Goal: Task Accomplishment & Management: Manage account settings

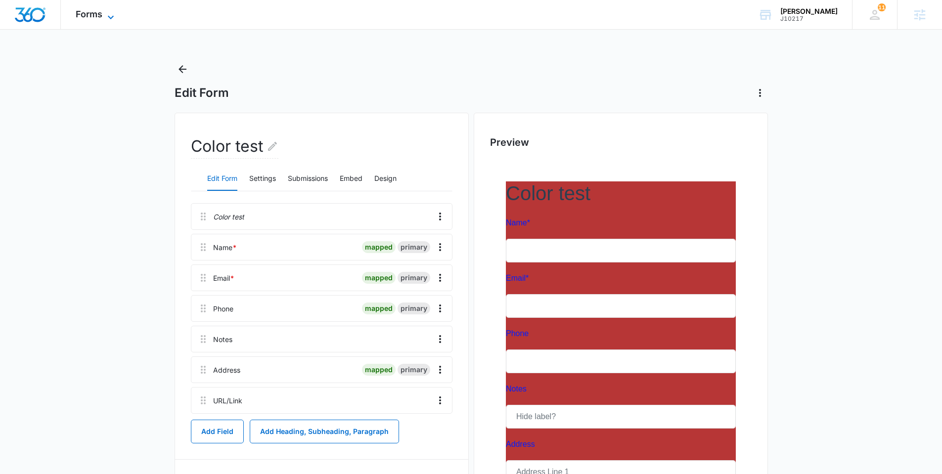
click at [82, 10] on span "Forms" at bounding box center [89, 14] width 27 height 10
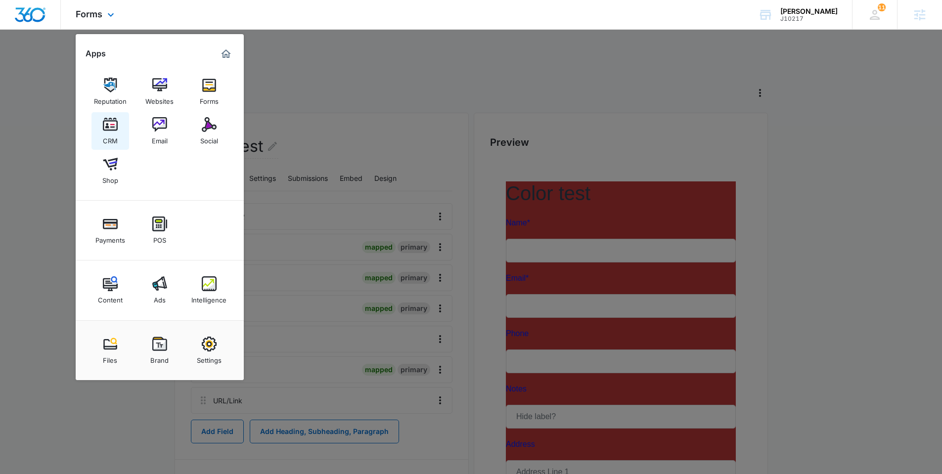
click at [122, 122] on link "CRM" at bounding box center [110, 131] width 38 height 38
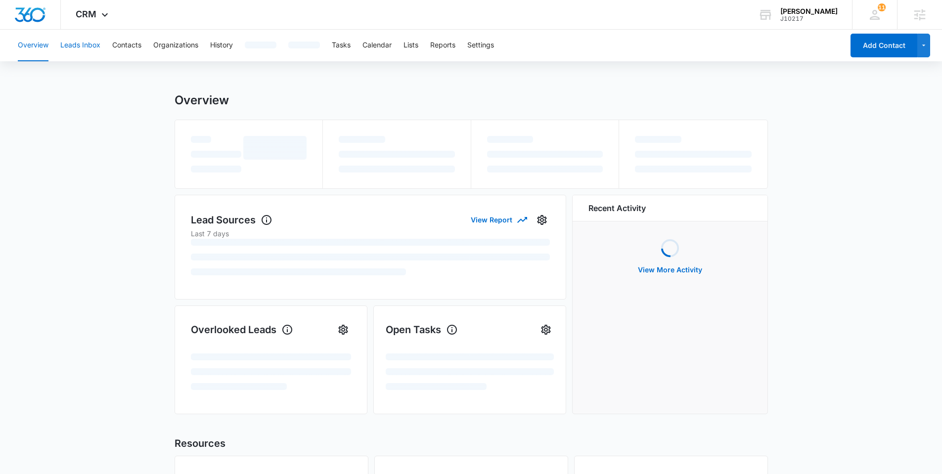
click at [92, 49] on button "Leads Inbox" at bounding box center [80, 46] width 40 height 32
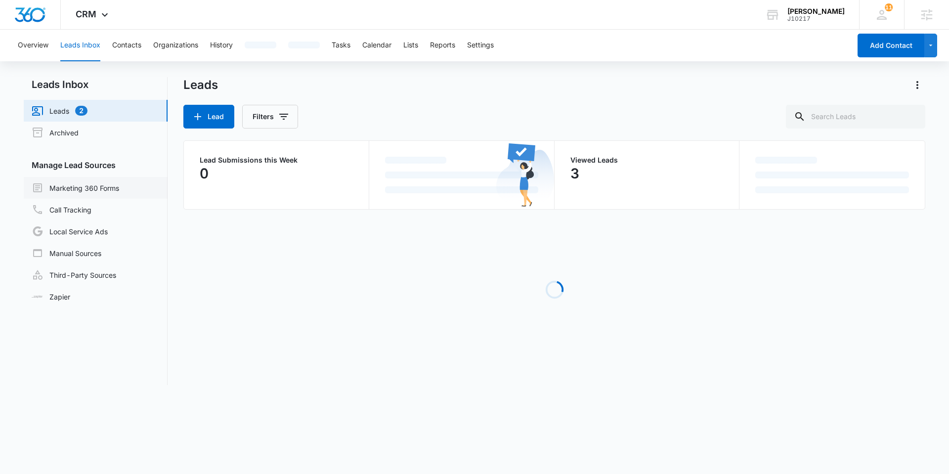
click at [75, 186] on link "Marketing 360 Forms" at bounding box center [76, 188] width 88 height 12
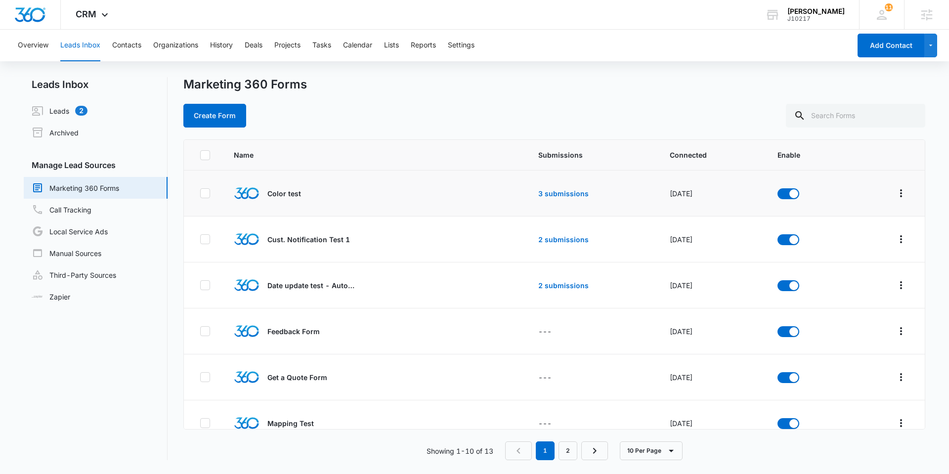
click at [903, 192] on td at bounding box center [886, 194] width 77 height 46
click at [899, 193] on button "Overflow Menu" at bounding box center [902, 193] width 16 height 16
click at [871, 262] on div "Submission Rules" at bounding box center [850, 265] width 56 height 7
click at [113, 341] on nav "Leads Inbox Leads 2 Archived Manage Lead Sources Marketing 360 Forms Call Track…" at bounding box center [96, 268] width 144 height 383
click at [74, 281] on link "Third-Party Sources" at bounding box center [74, 275] width 85 height 12
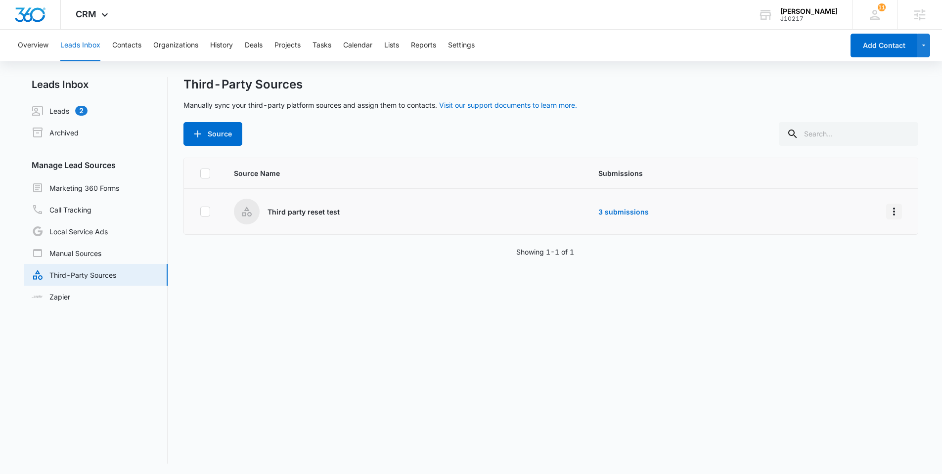
click at [886, 204] on button "Overflow Menu" at bounding box center [894, 212] width 16 height 16
click at [849, 266] on div "Submission Rules" at bounding box center [842, 269] width 56 height 7
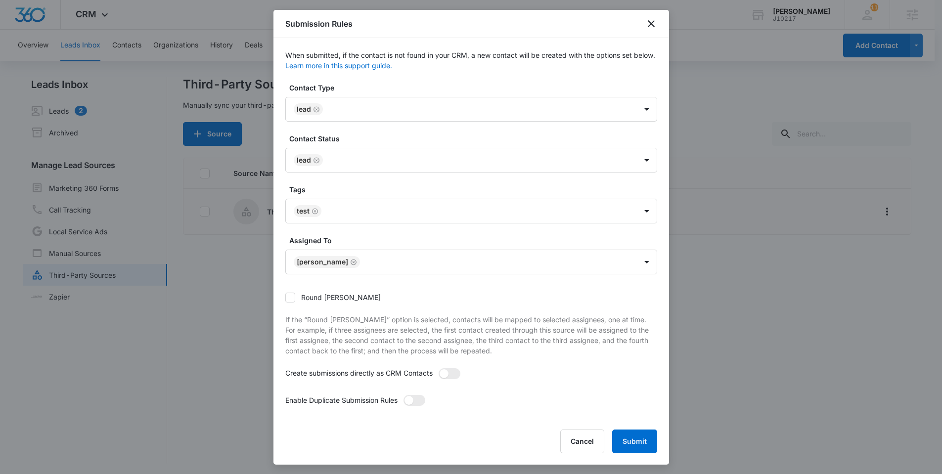
click at [186, 337] on div at bounding box center [471, 237] width 942 height 474
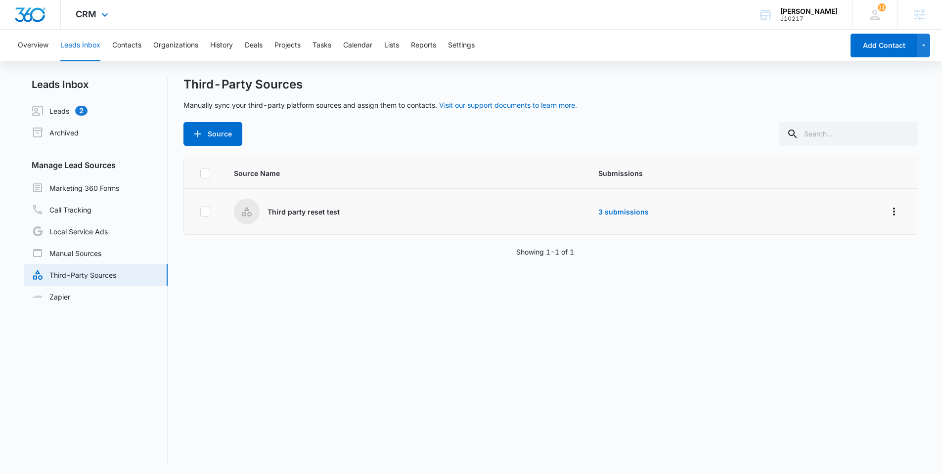
click at [90, 22] on div "CRM Apps Reputation Websites Forms CRM Email Social Shop Payments POS Content A…" at bounding box center [93, 14] width 65 height 29
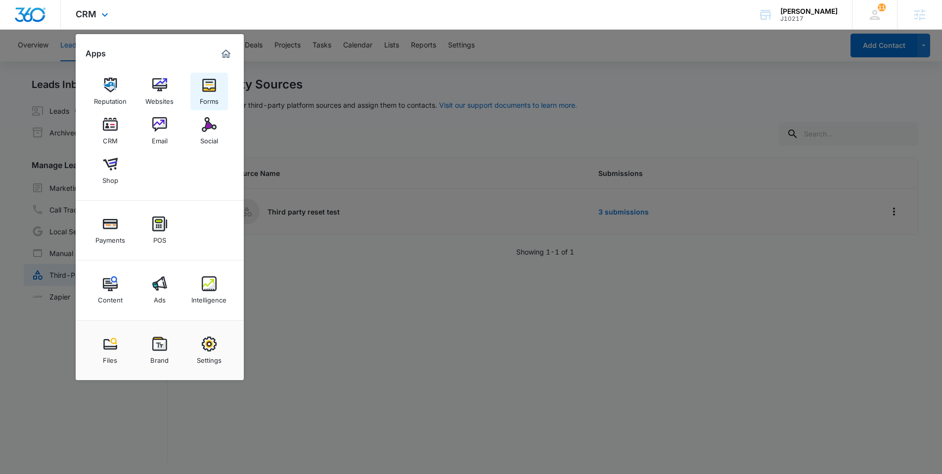
click at [213, 97] on div "Forms" at bounding box center [209, 98] width 19 height 13
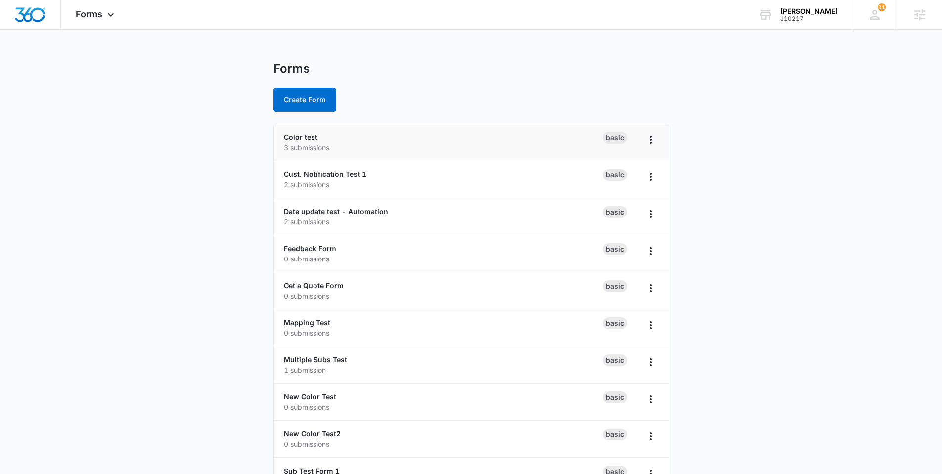
click at [304, 143] on p "3 submissions" at bounding box center [443, 147] width 319 height 10
click at [303, 140] on link "Color test" at bounding box center [301, 137] width 34 height 8
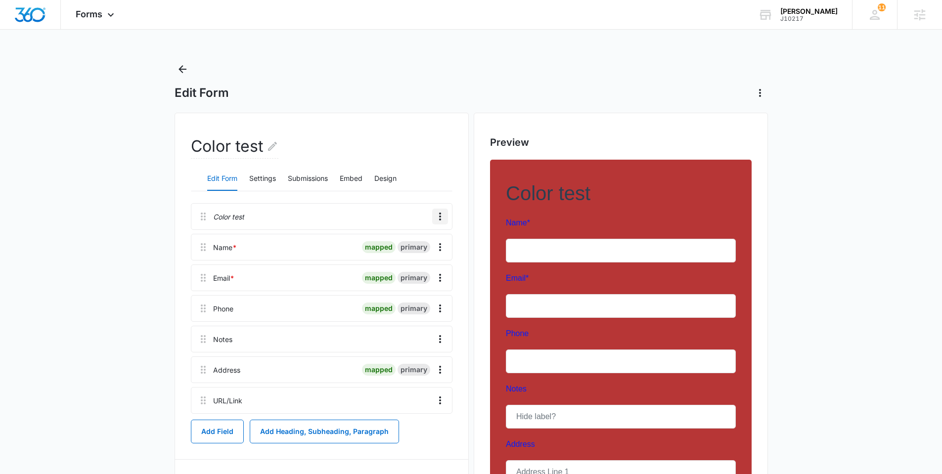
click at [442, 220] on icon "Overflow Menu" at bounding box center [440, 217] width 12 height 12
click at [304, 182] on button "Submissions" at bounding box center [308, 179] width 40 height 24
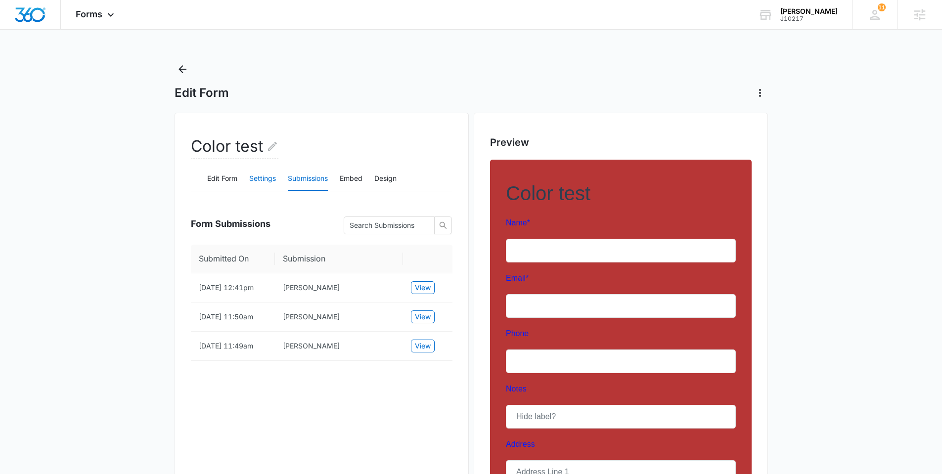
click at [258, 179] on button "Settings" at bounding box center [262, 179] width 27 height 24
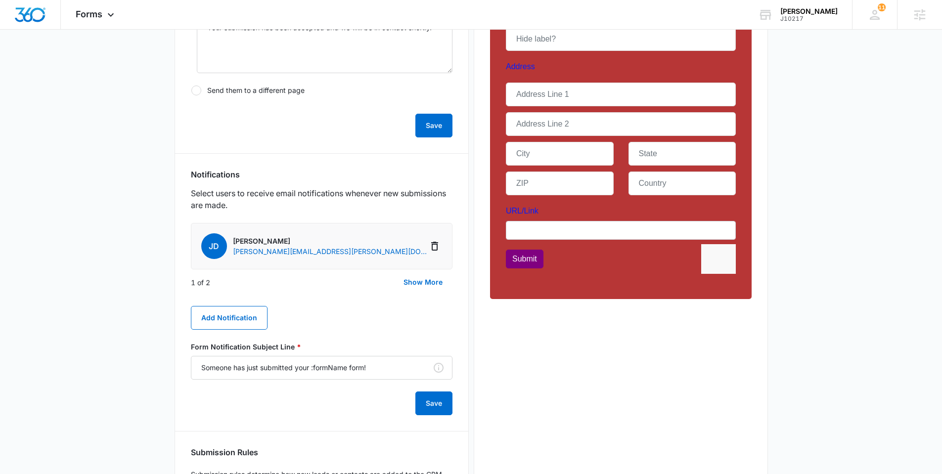
scroll to position [476, 0]
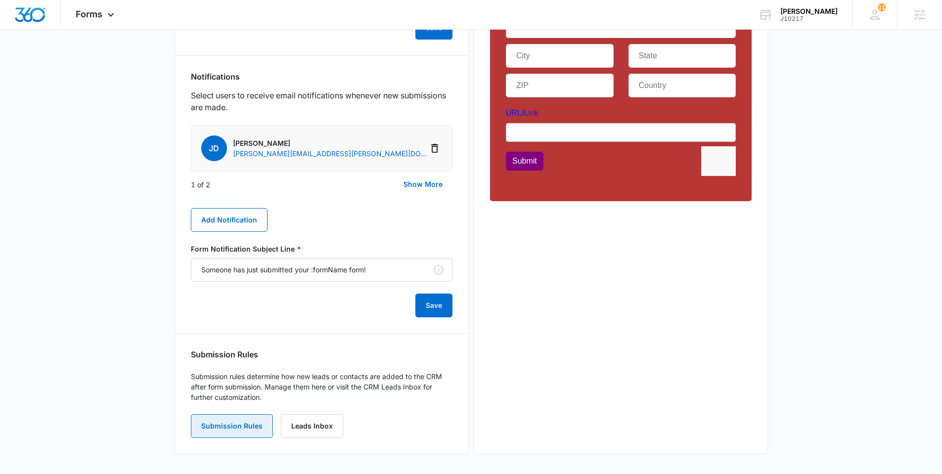
click at [254, 425] on button "Submission Rules" at bounding box center [232, 426] width 82 height 24
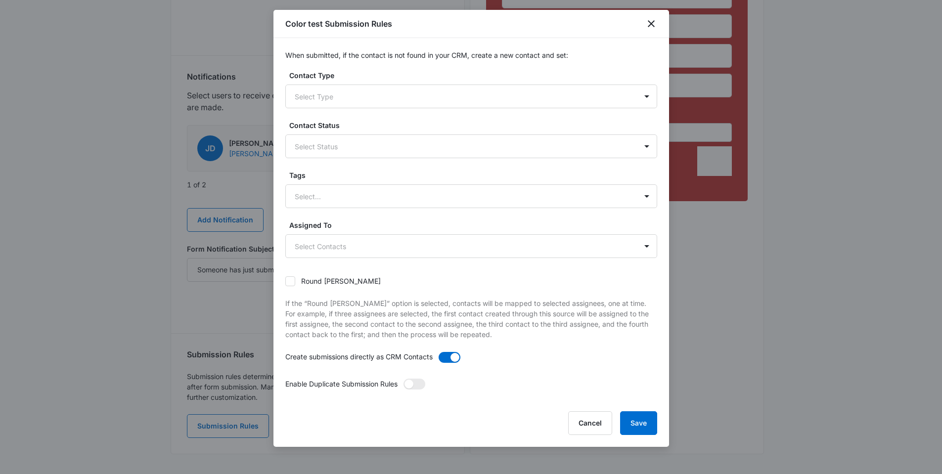
click at [147, 330] on div at bounding box center [471, 237] width 942 height 474
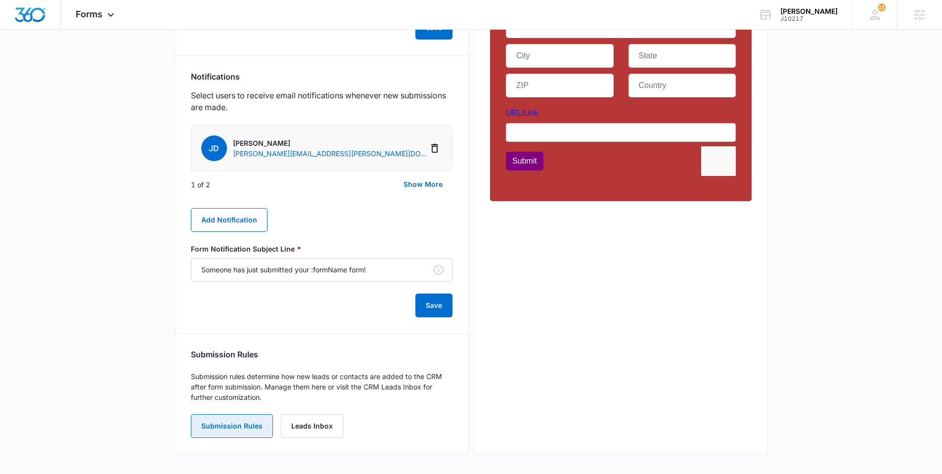
scroll to position [0, 0]
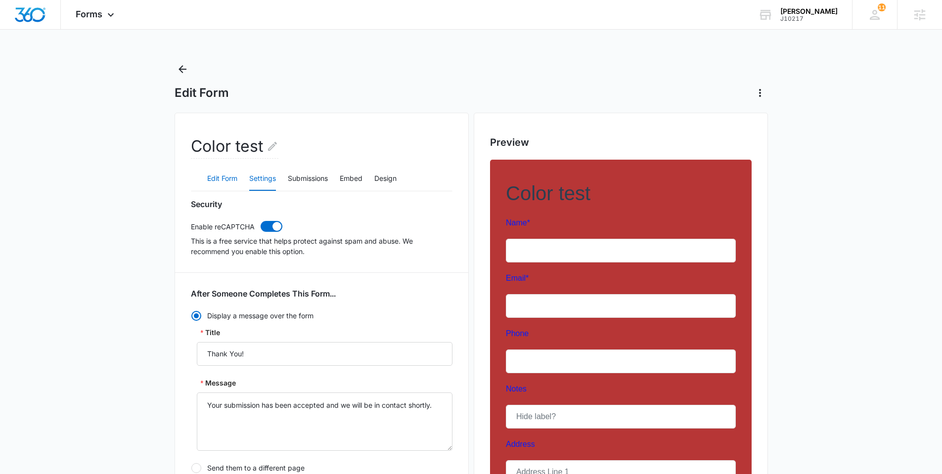
click at [236, 179] on button "Edit Form" at bounding box center [222, 179] width 30 height 24
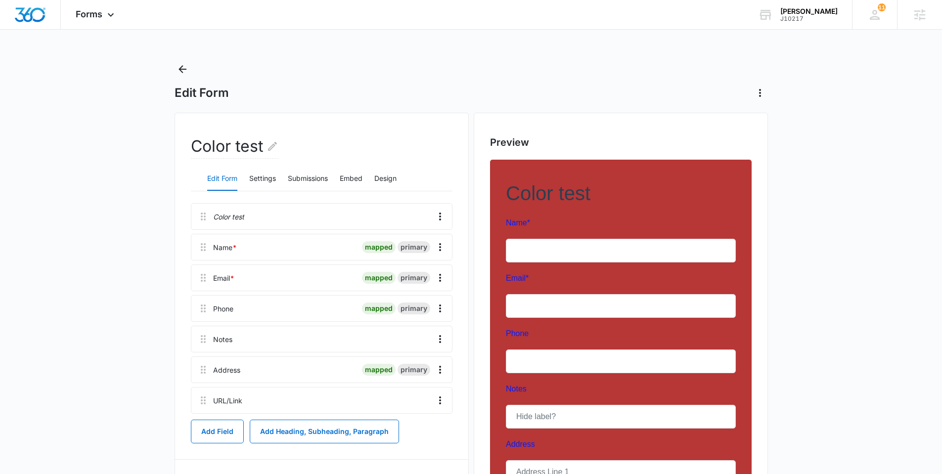
click at [449, 277] on div "Email * mapped primary" at bounding box center [322, 278] width 262 height 27
click at [439, 275] on icon "Overflow Menu" at bounding box center [440, 278] width 12 height 12
click at [431, 301] on button "Edit" at bounding box center [419, 305] width 56 height 15
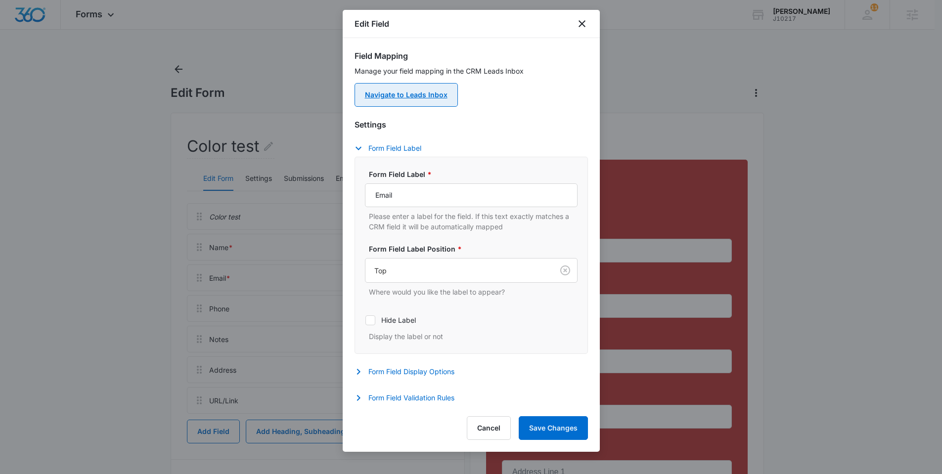
click at [431, 99] on link "Navigate to Leads Inbox" at bounding box center [406, 95] width 103 height 24
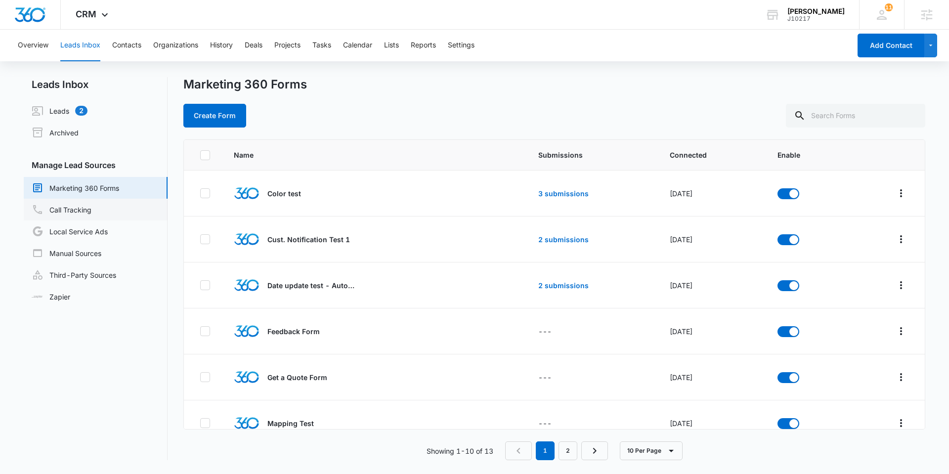
click at [91, 216] on link "Call Tracking" at bounding box center [62, 210] width 60 height 12
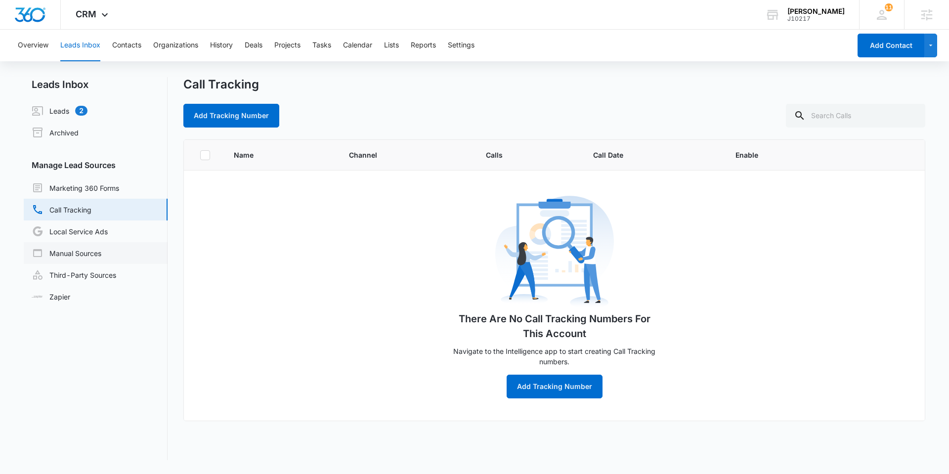
click at [90, 248] on link "Manual Sources" at bounding box center [67, 253] width 70 height 12
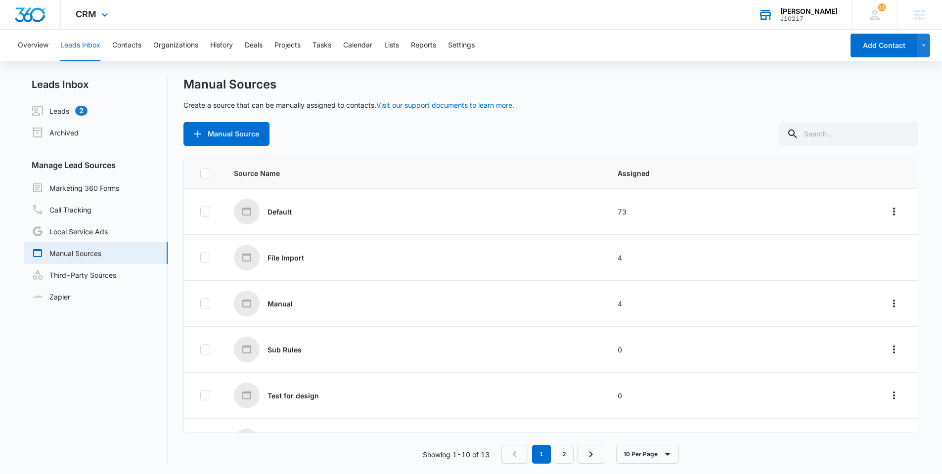
click at [809, 15] on div "J10217" at bounding box center [808, 18] width 57 height 7
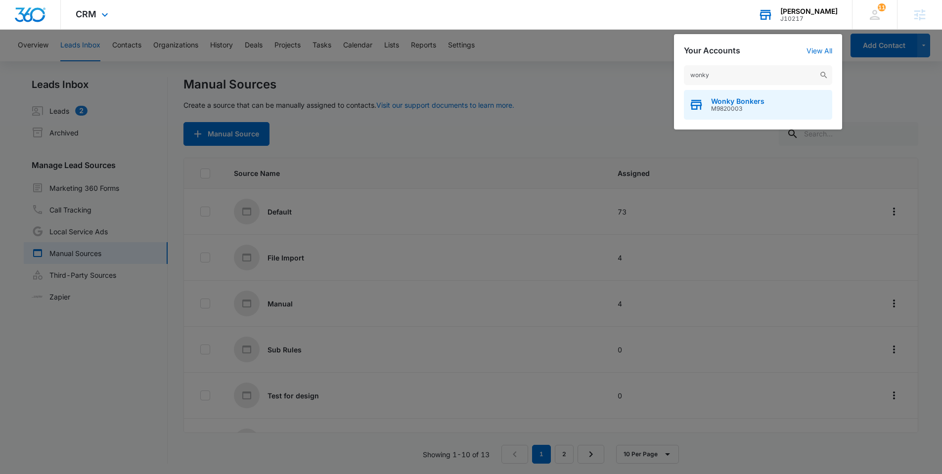
type input "wonky"
click at [738, 99] on span "Wonky Bonkers" at bounding box center [737, 101] width 53 height 8
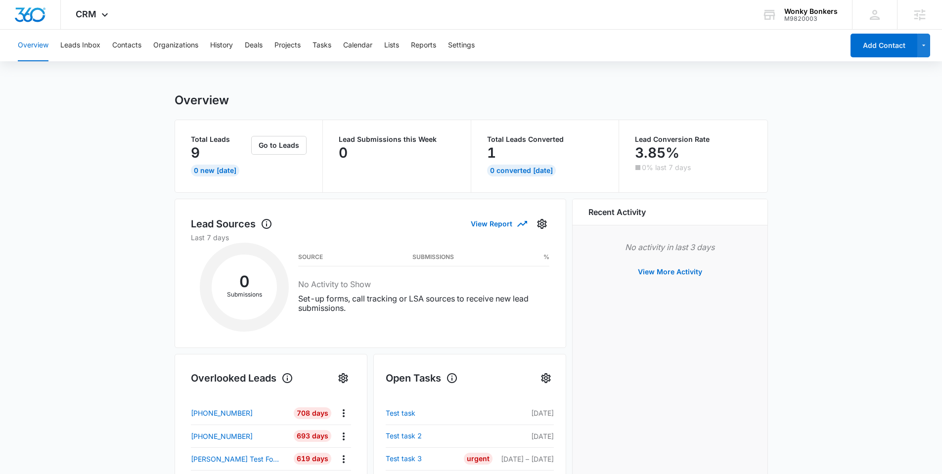
click at [108, 54] on div "Overview Leads Inbox Contacts Organizations History Deals Projects Tasks Calend…" at bounding box center [428, 46] width 832 height 32
click at [86, 45] on button "Leads Inbox" at bounding box center [80, 46] width 40 height 32
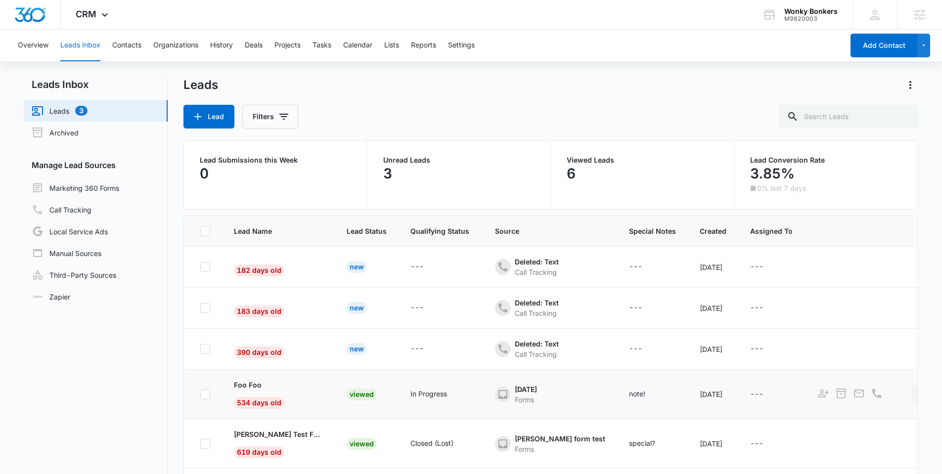
click at [913, 394] on icon "Actions" at bounding box center [919, 394] width 12 height 12
click at [90, 214] on link "Call Tracking" at bounding box center [62, 210] width 60 height 12
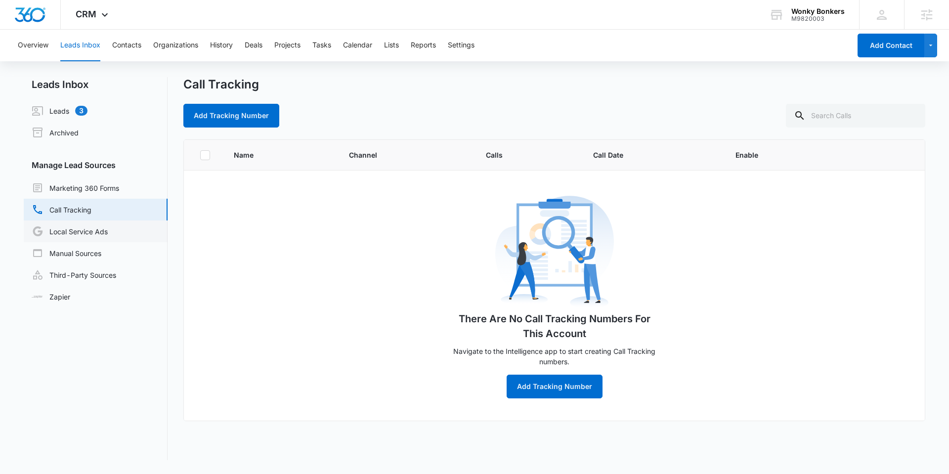
click at [90, 229] on link "Local Service Ads" at bounding box center [70, 231] width 76 height 12
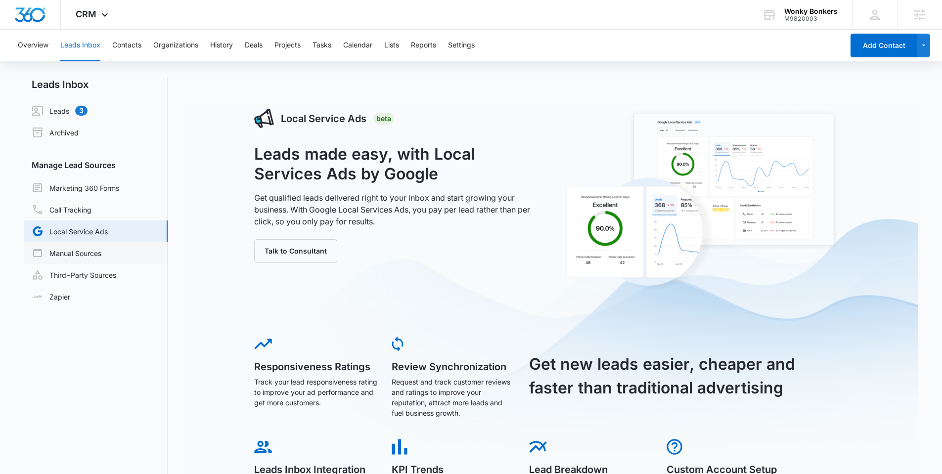
click at [92, 259] on link "Manual Sources" at bounding box center [67, 253] width 70 height 12
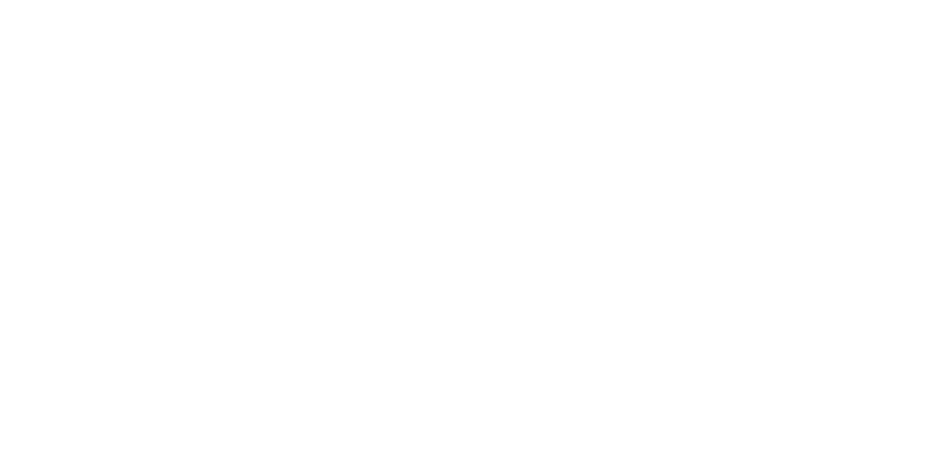
type input "[PERSON_NAME][EMAIL_ADDRESS][PERSON_NAME][DOMAIN_NAME]"
click at [0, 0] on input "Sign In" at bounding box center [0, 0] width 0 height 0
